Goal: Information Seeking & Learning: Learn about a topic

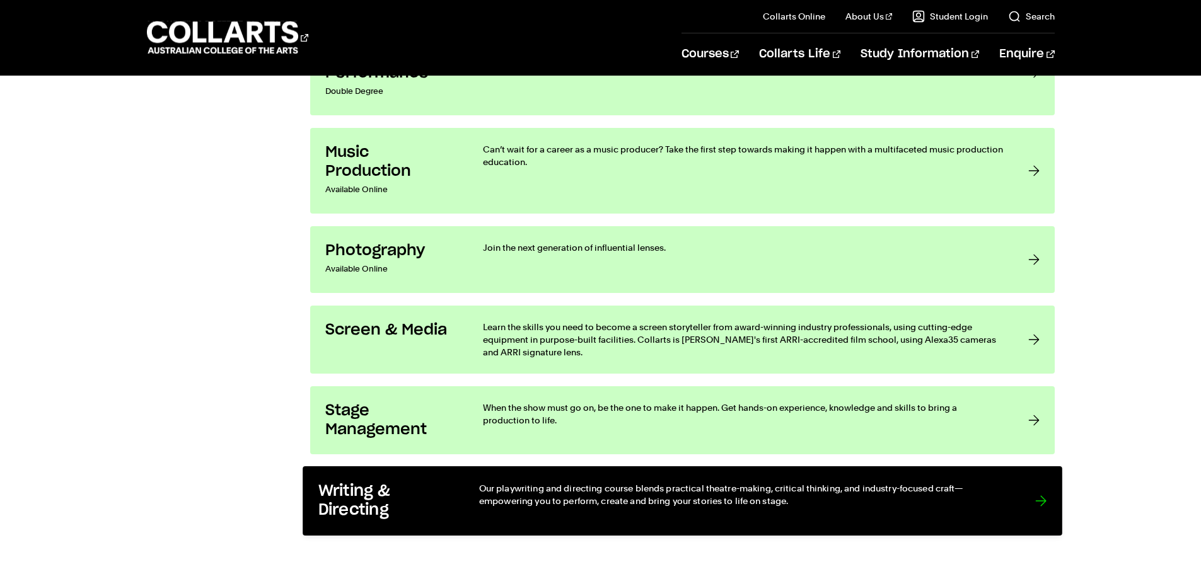
scroll to position [2396, 0]
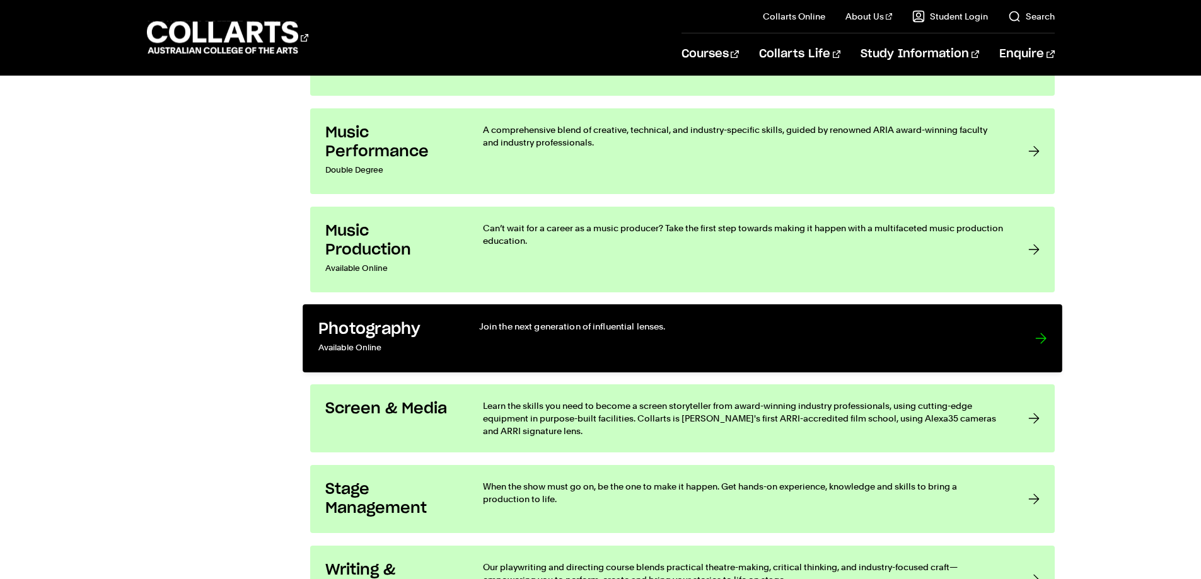
click at [417, 334] on h3 "Photography" at bounding box center [385, 330] width 135 height 20
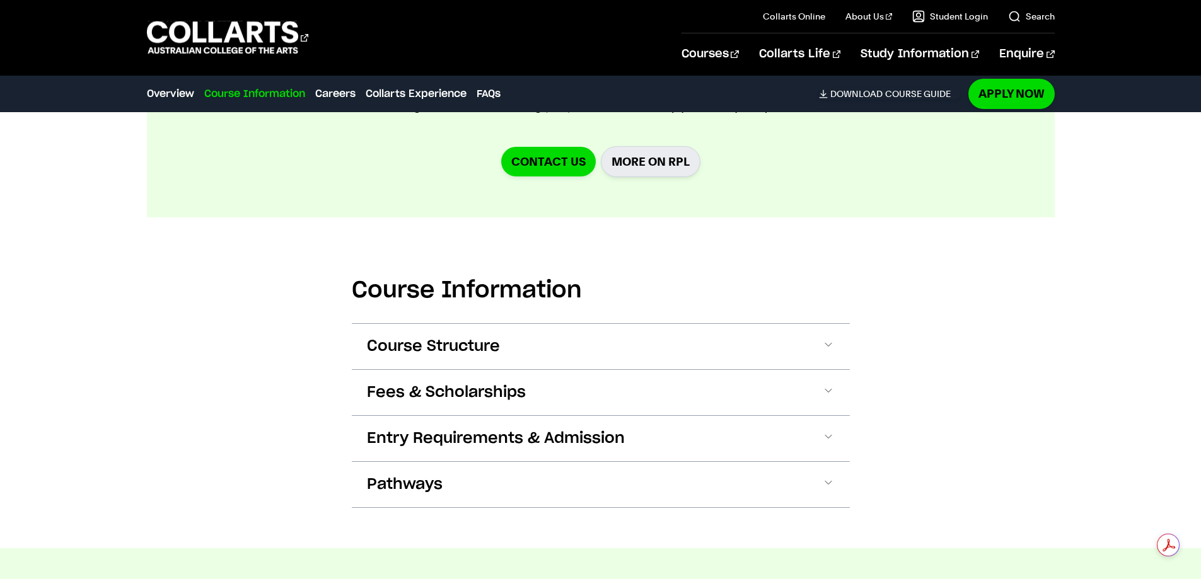
scroll to position [1387, 0]
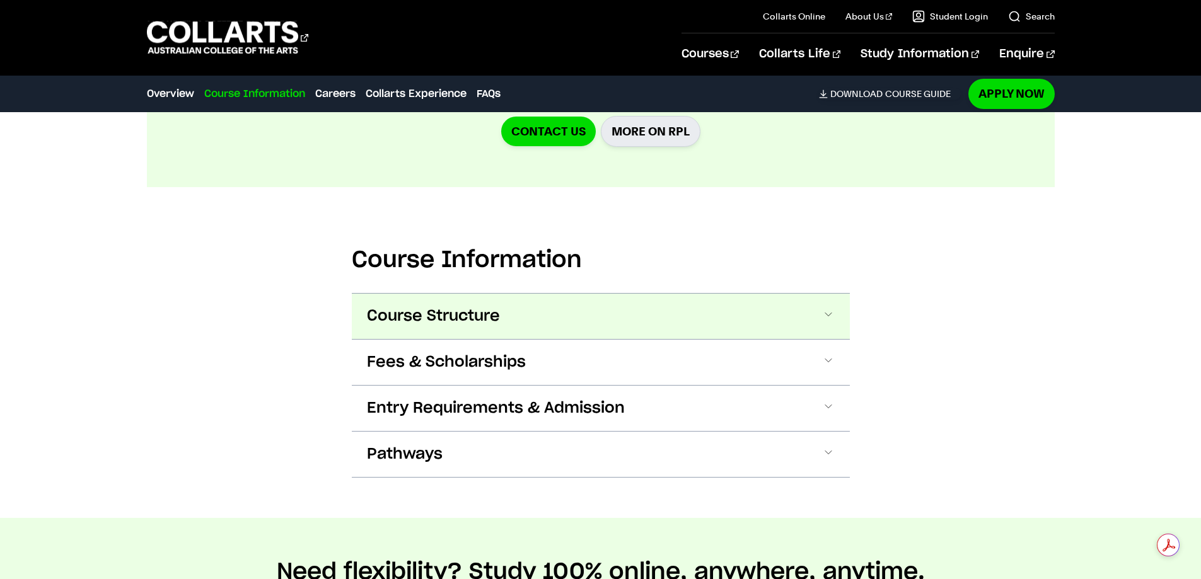
click at [828, 315] on span at bounding box center [828, 316] width 13 height 16
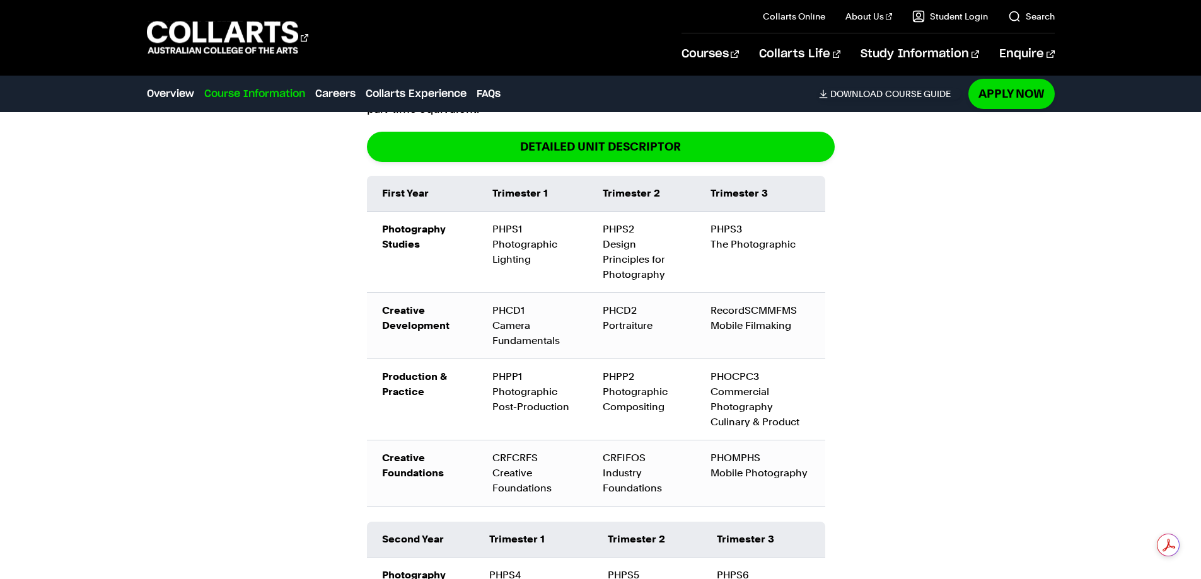
scroll to position [1441, 0]
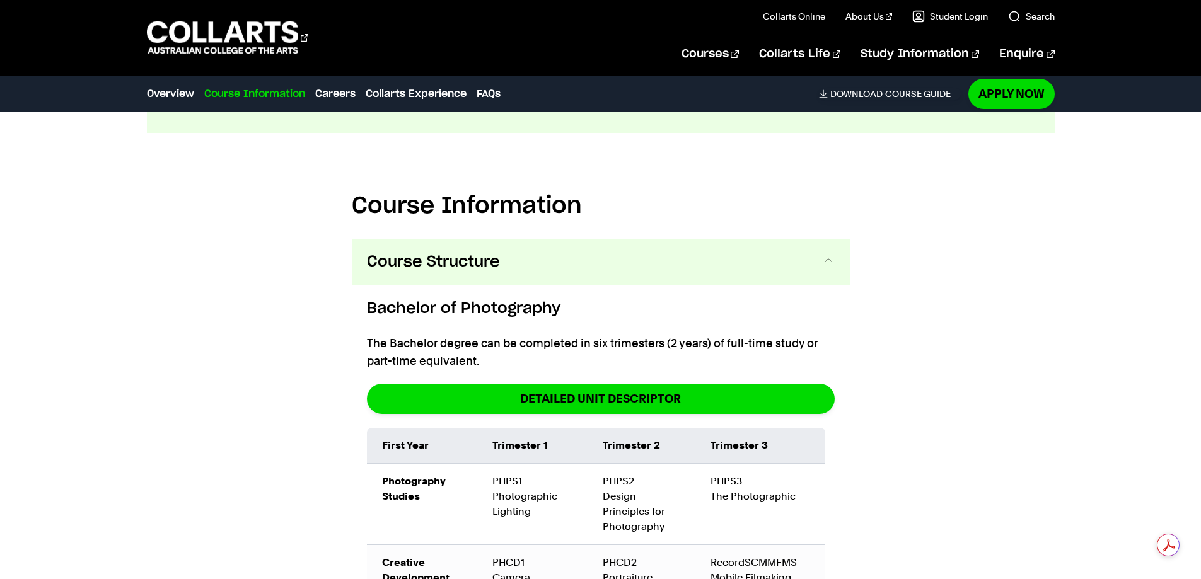
click at [823, 262] on span at bounding box center [828, 262] width 13 height 16
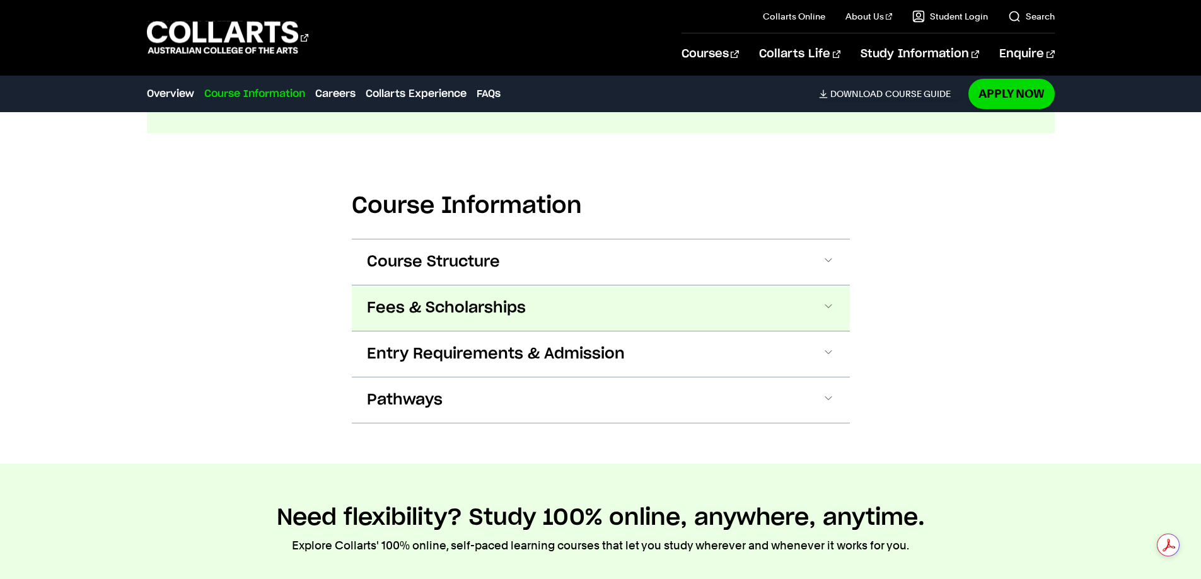
click at [827, 306] on span at bounding box center [828, 308] width 13 height 16
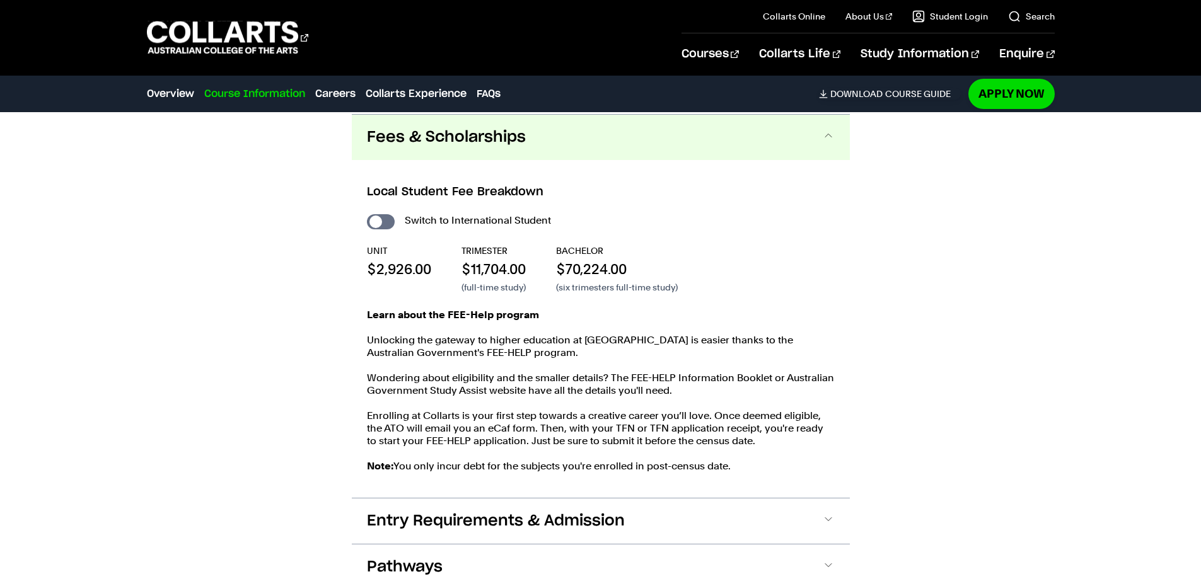
scroll to position [1614, 0]
click at [834, 136] on span at bounding box center [828, 136] width 13 height 16
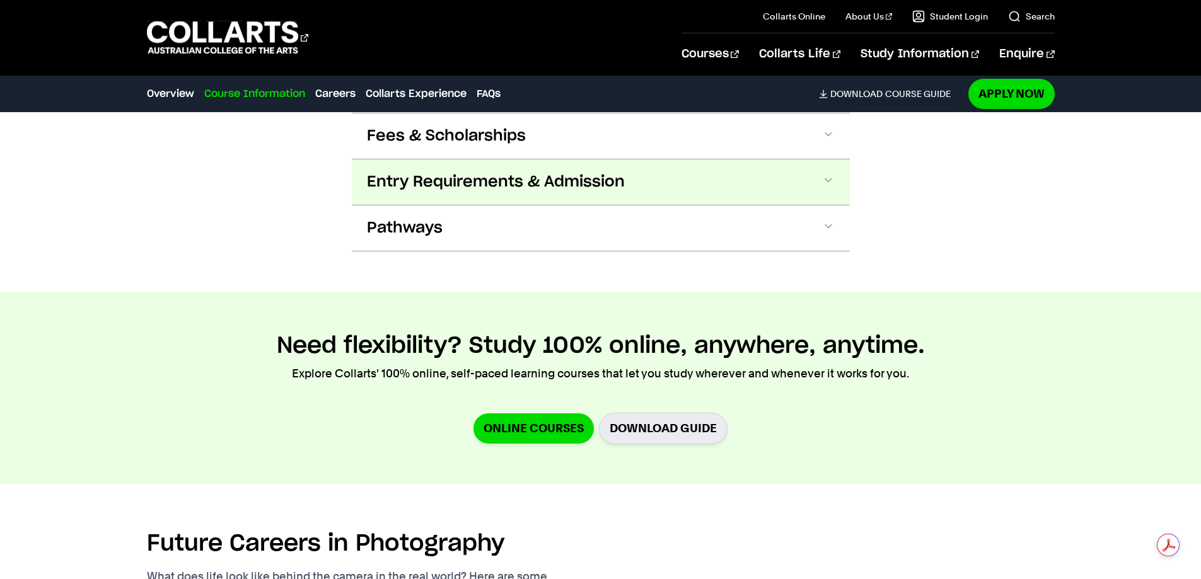
click at [827, 177] on span at bounding box center [828, 182] width 13 height 16
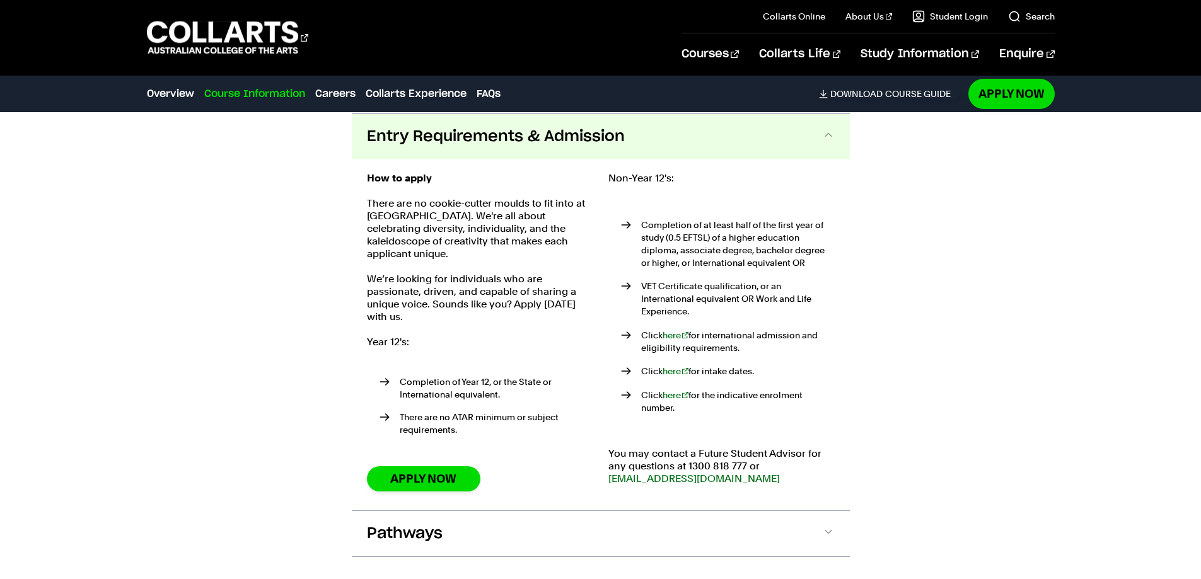
scroll to position [1660, 0]
click at [830, 133] on span at bounding box center [828, 136] width 13 height 16
